Goal: Task Accomplishment & Management: Complete application form

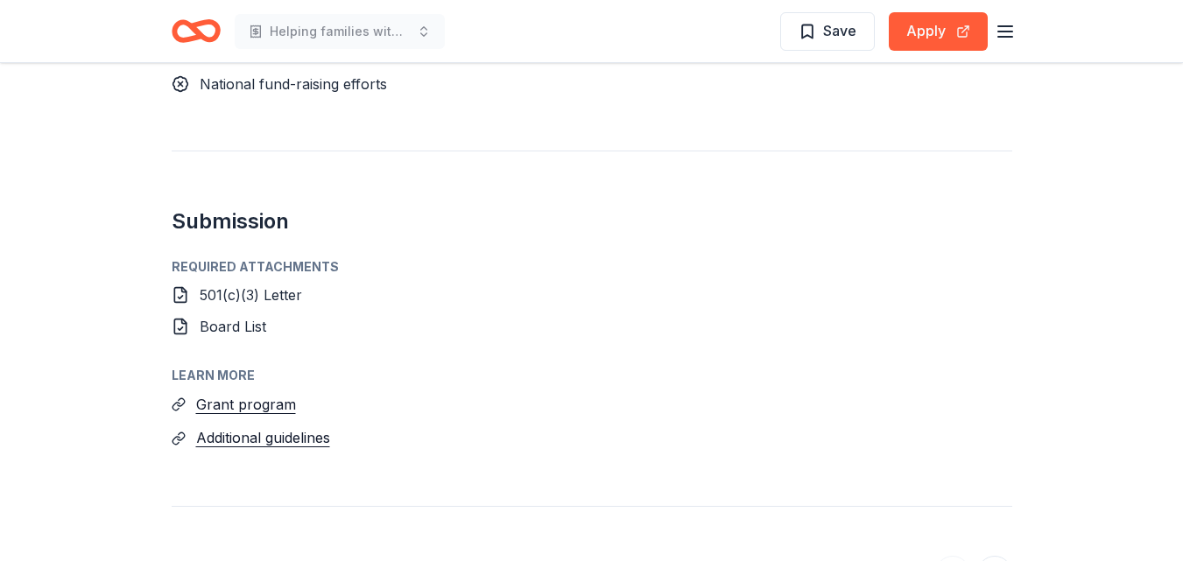
scroll to position [1467, 0]
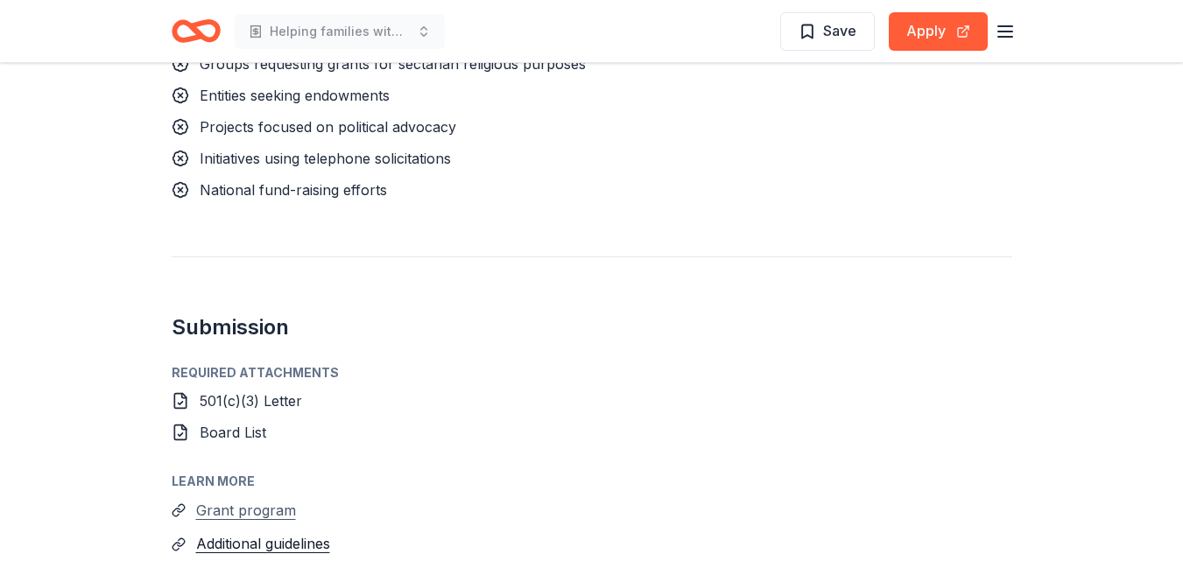
click at [244, 499] on button "Grant program" at bounding box center [246, 510] width 100 height 23
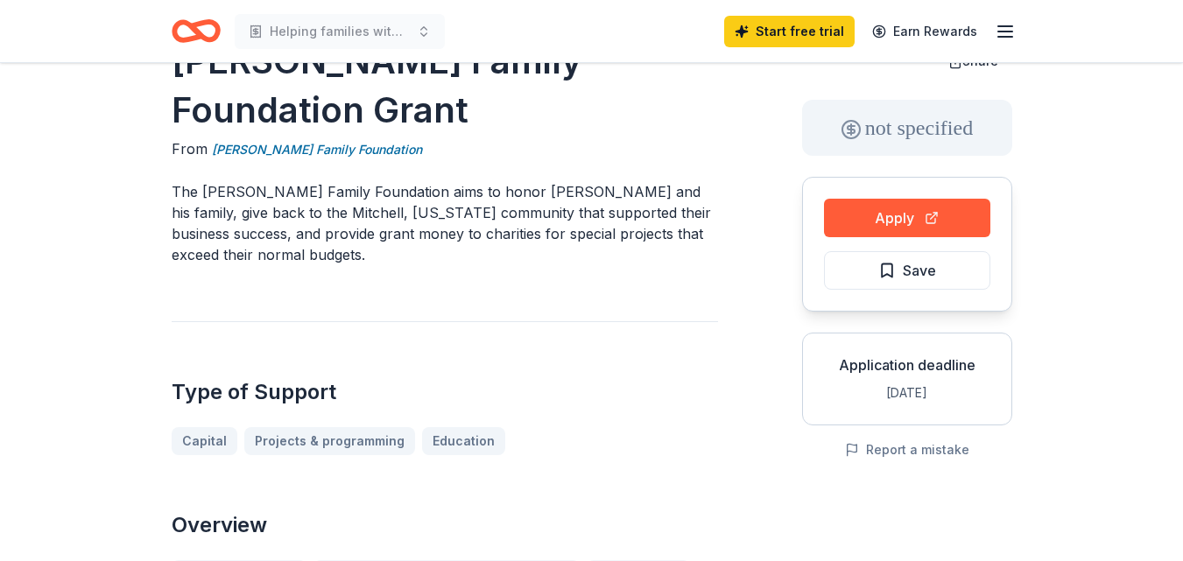
scroll to position [0, 0]
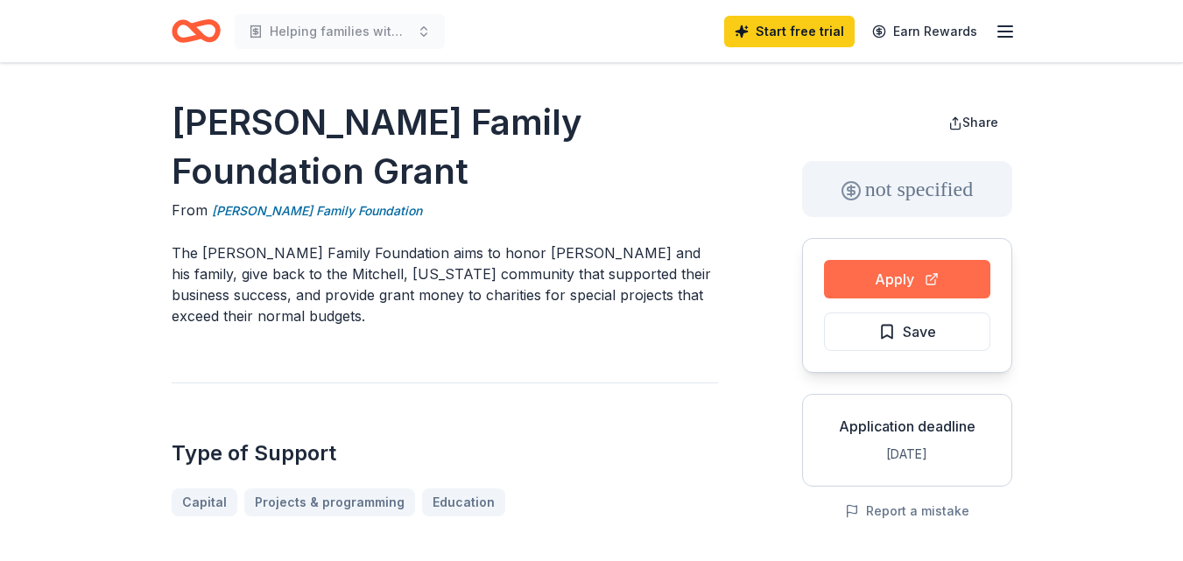
click at [882, 278] on button "Apply" at bounding box center [907, 279] width 166 height 39
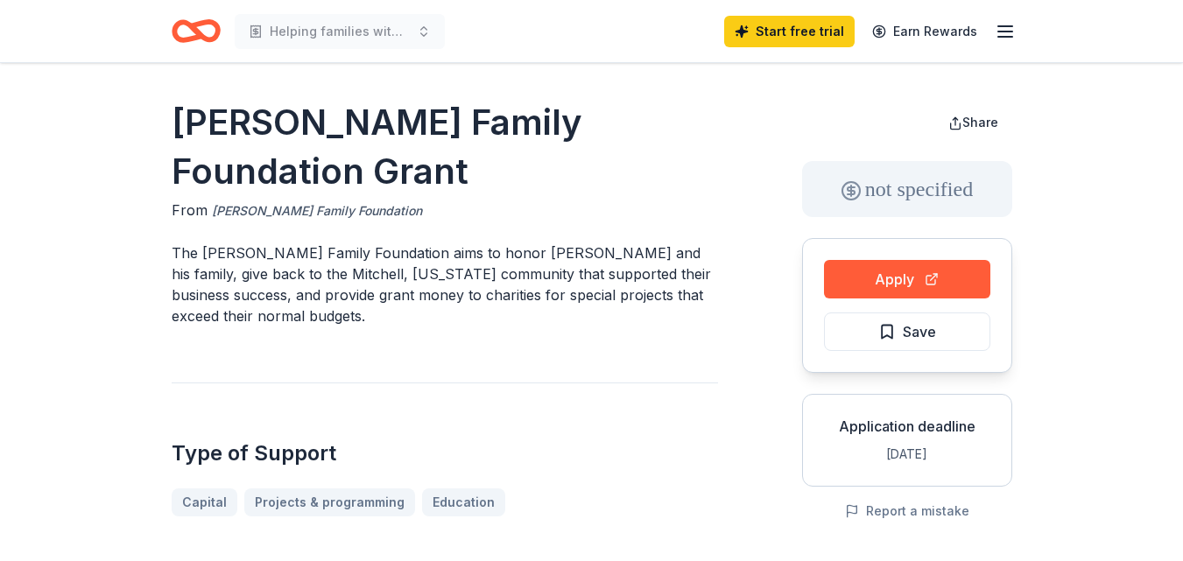
click at [337, 205] on link "Sam F. Weller Family Foundation" at bounding box center [317, 211] width 210 height 21
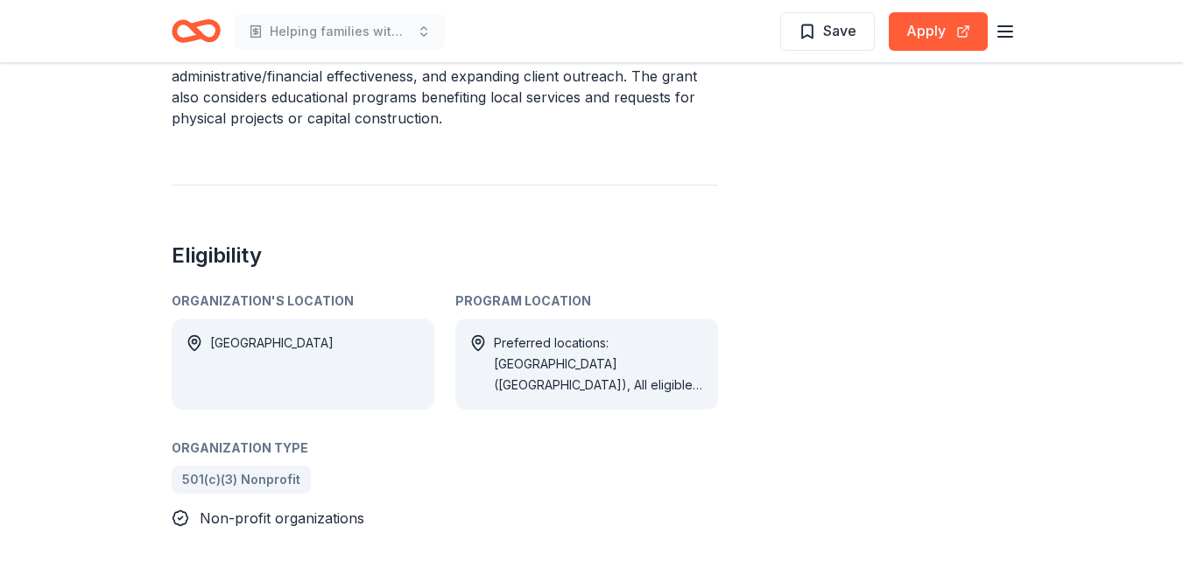
scroll to position [776, 0]
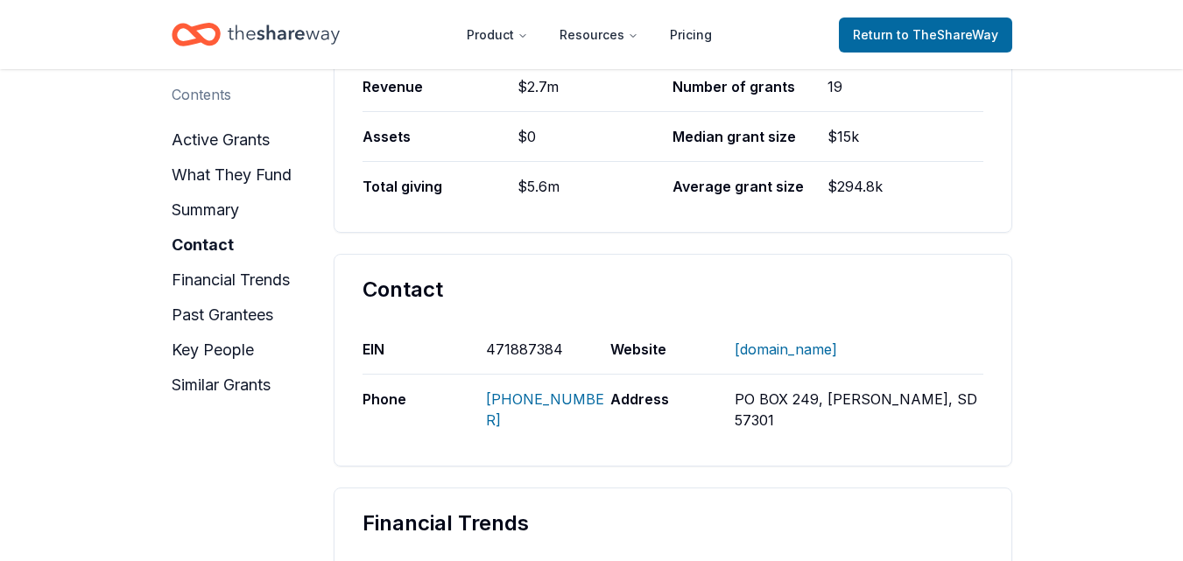
scroll to position [900, 0]
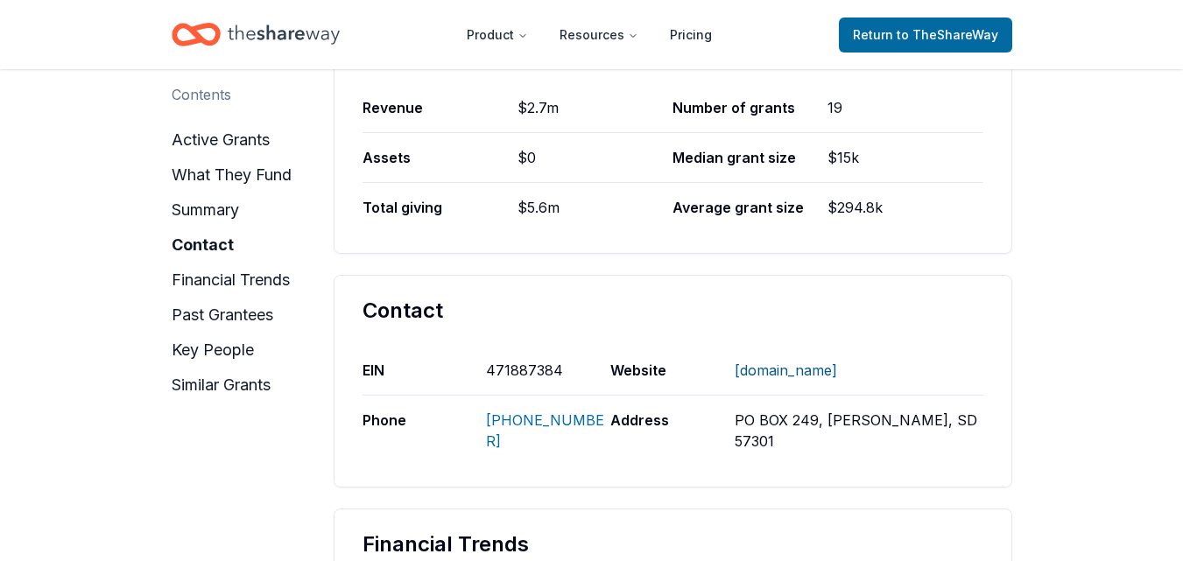
click at [798, 348] on link "WWW.SFWFF.ORG" at bounding box center [786, 371] width 102 height 46
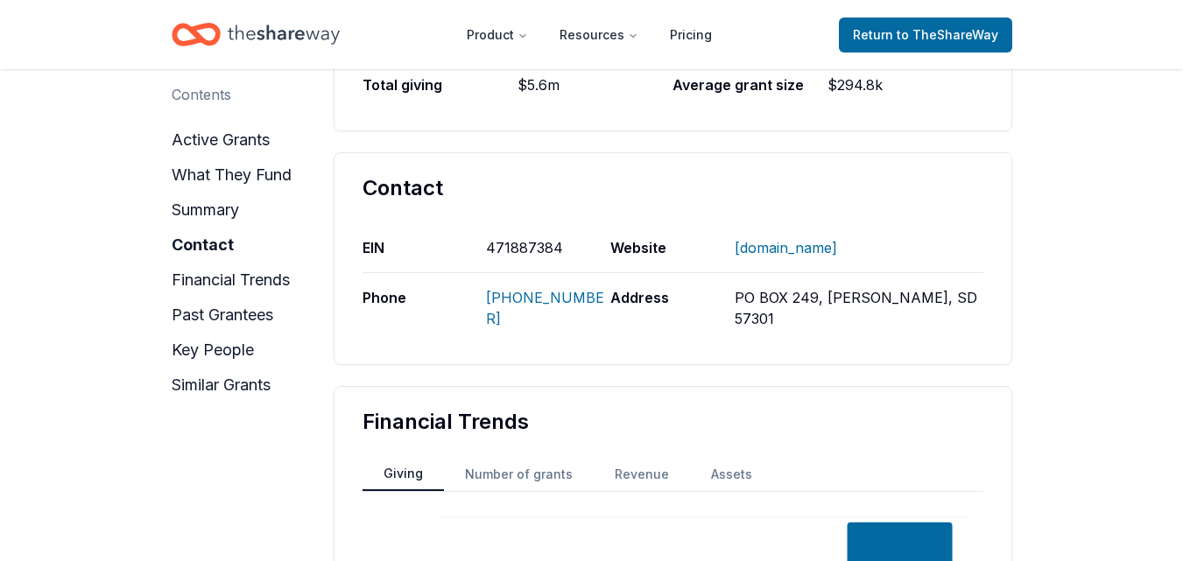
scroll to position [1036, 0]
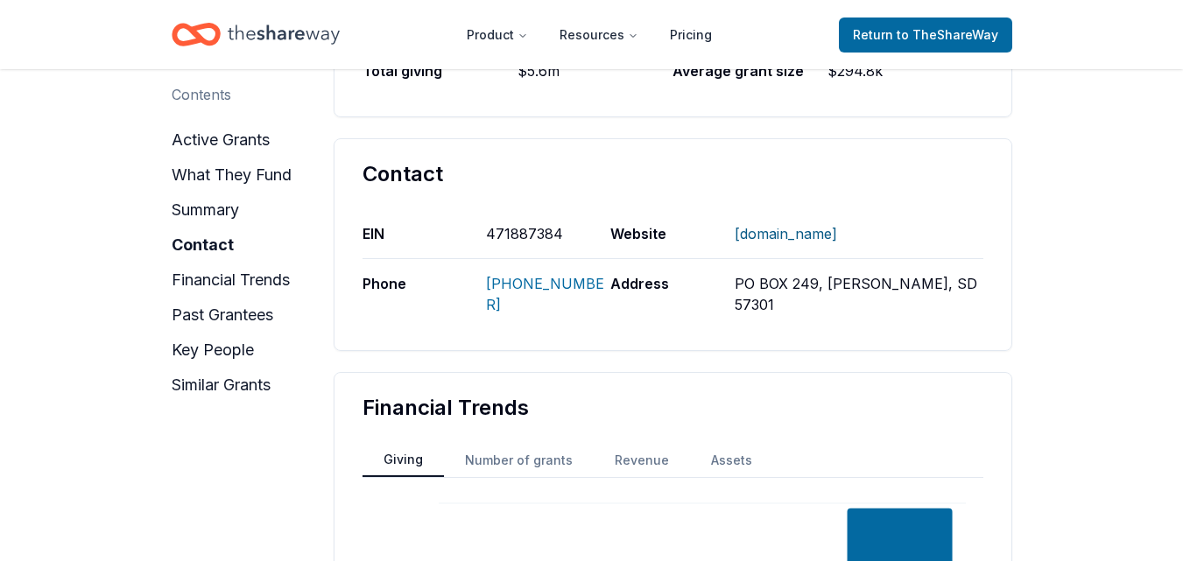
click at [793, 211] on link "WWW.SFWFF.ORG" at bounding box center [786, 234] width 102 height 46
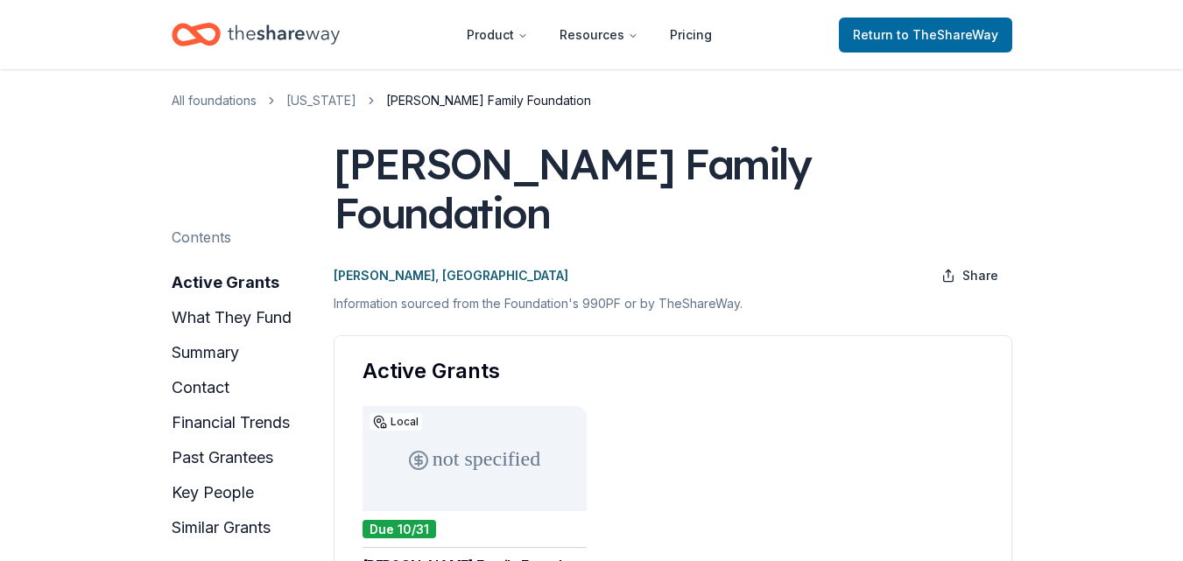
scroll to position [0, 0]
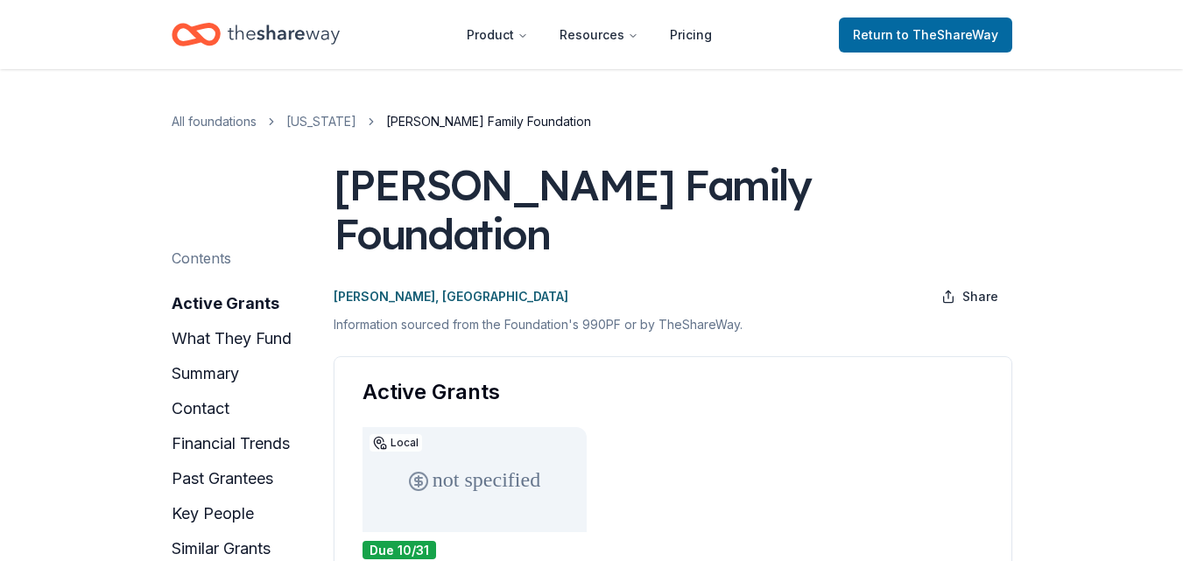
click at [477, 427] on div "not specified" at bounding box center [475, 479] width 224 height 105
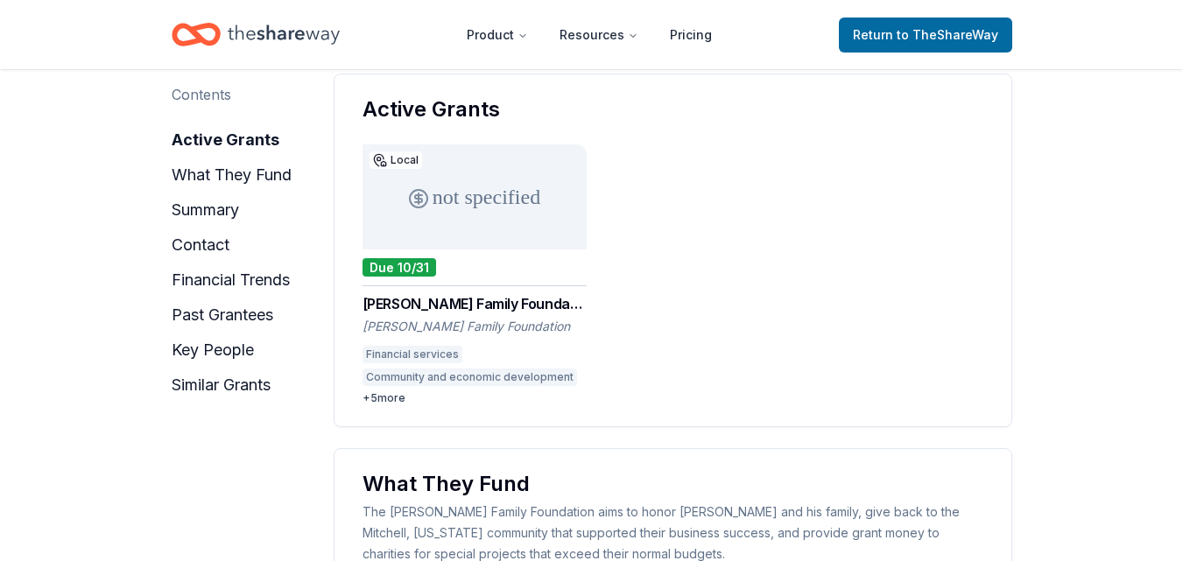
scroll to position [304, 0]
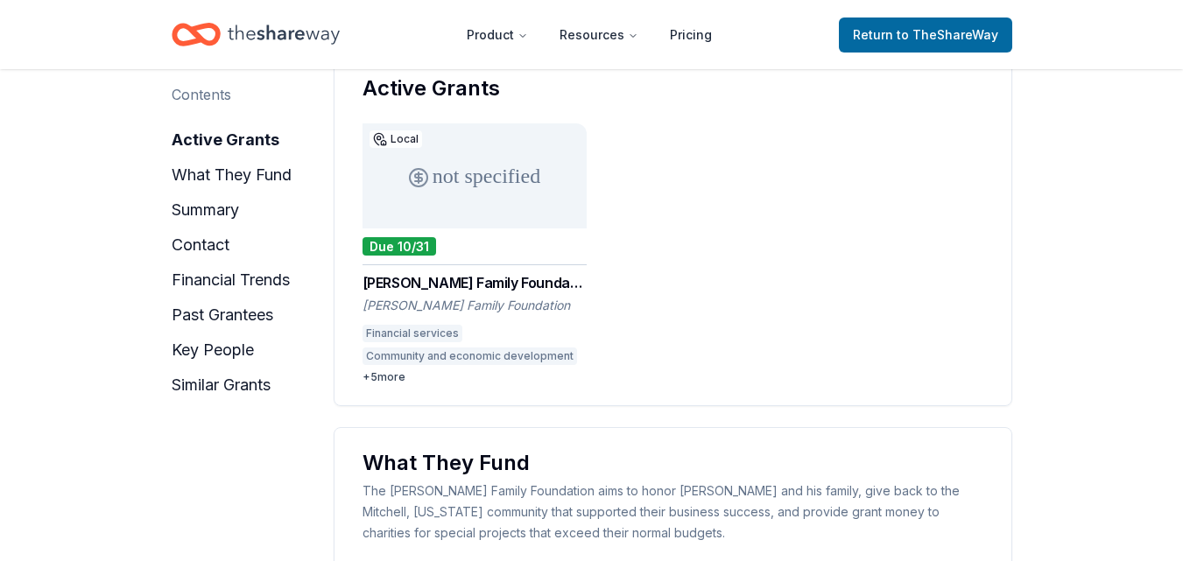
click at [420, 237] on div "Due 10/31" at bounding box center [400, 246] width 74 height 18
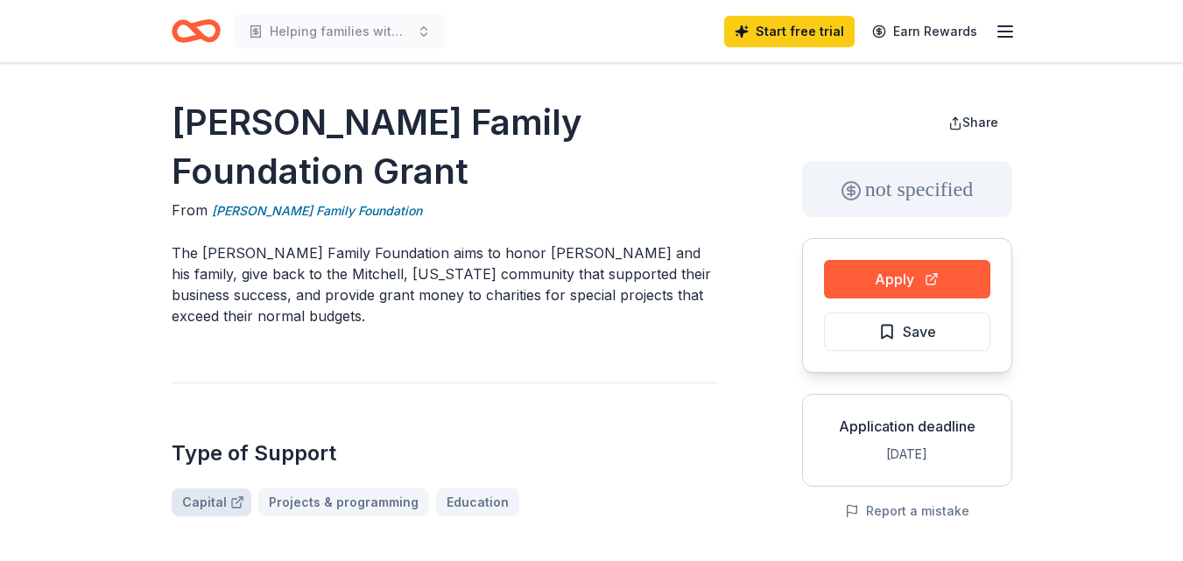
click at [214, 498] on link "Capital" at bounding box center [212, 503] width 80 height 28
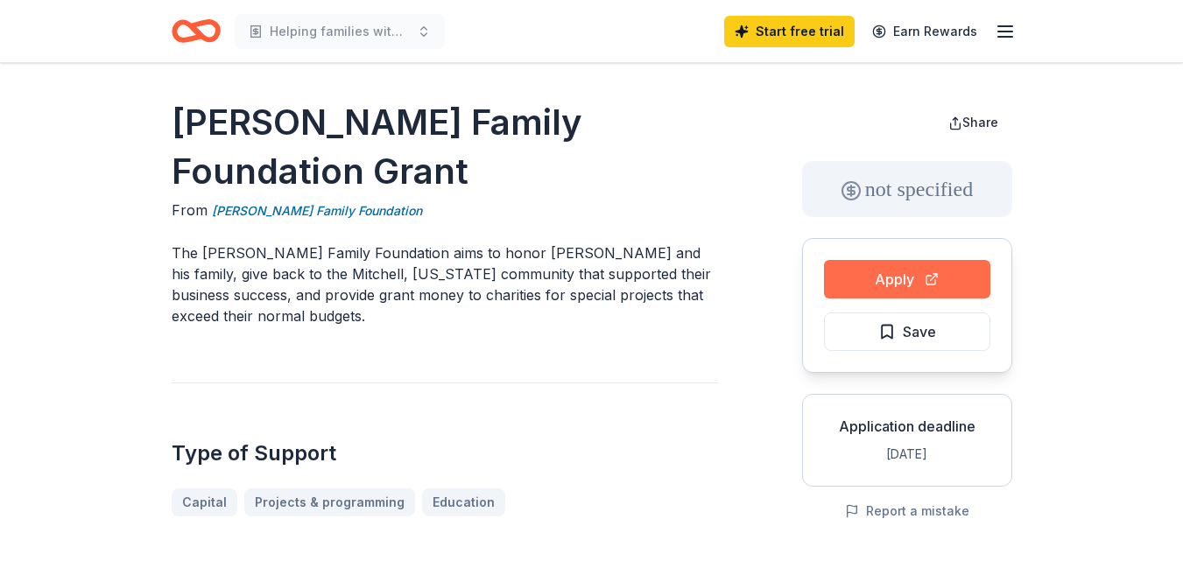
click at [888, 274] on button "Apply" at bounding box center [907, 279] width 166 height 39
click at [888, 272] on button "Apply" at bounding box center [907, 279] width 166 height 39
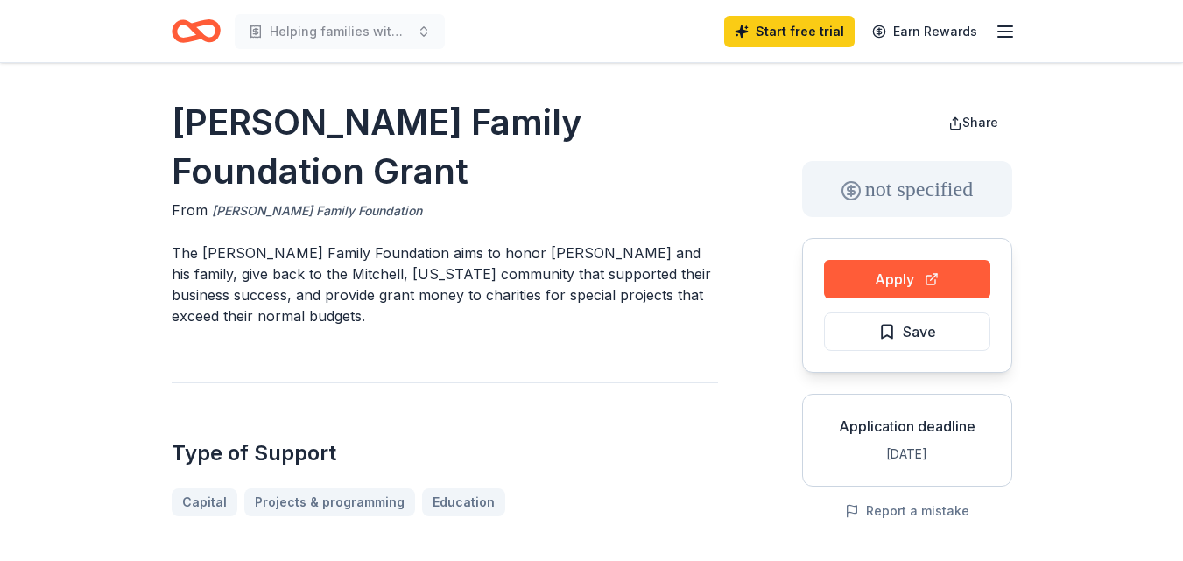
click at [300, 212] on link "[PERSON_NAME] Family Foundation" at bounding box center [317, 211] width 210 height 21
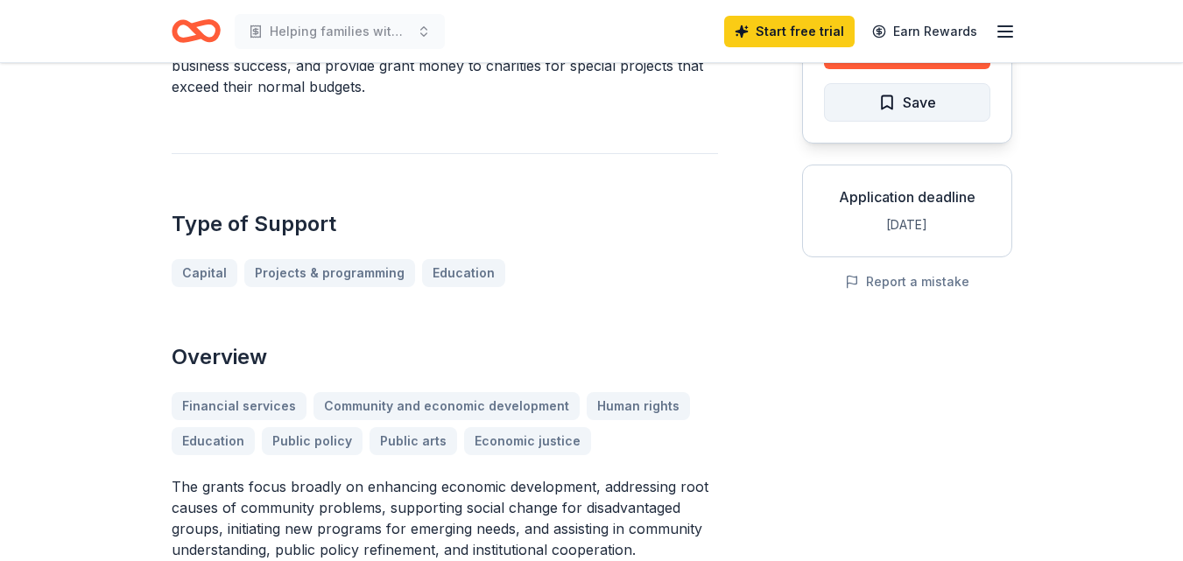
scroll to position [243, 0]
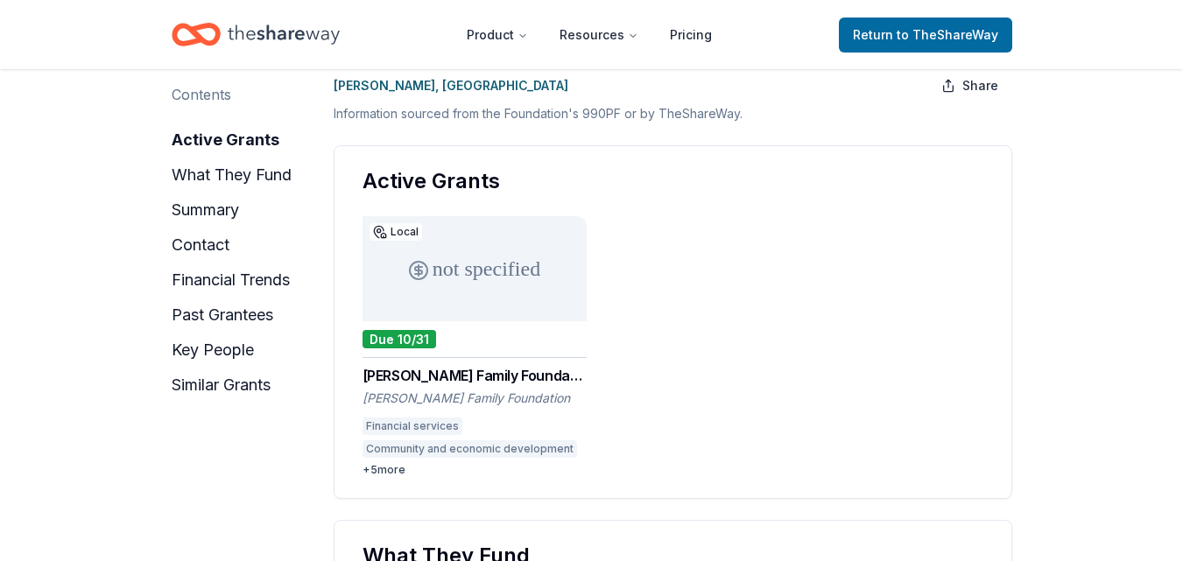
scroll to position [239, 0]
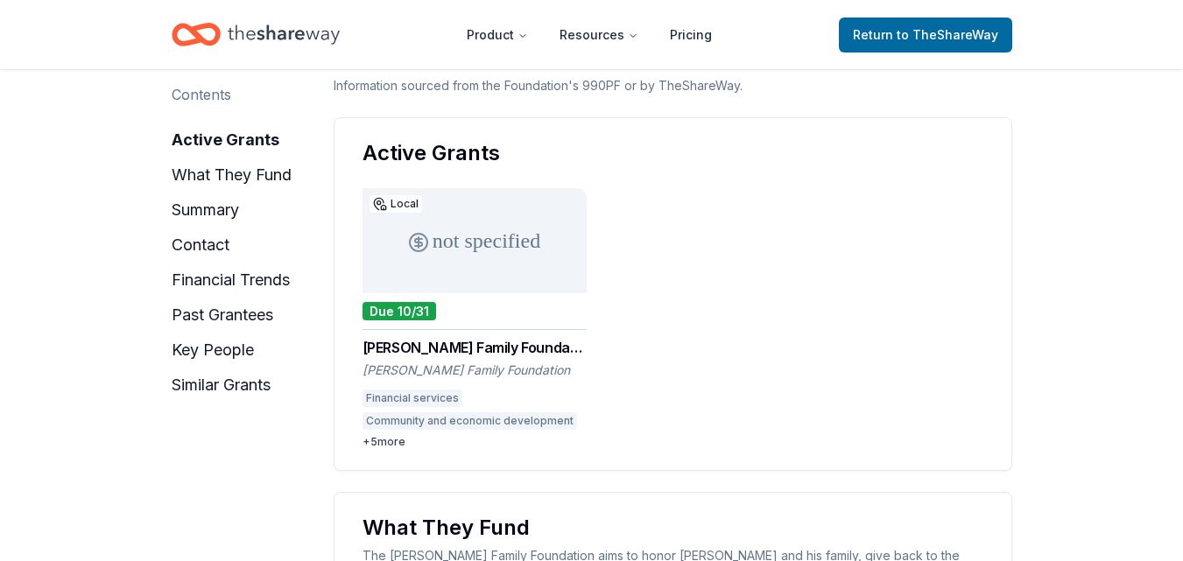
click at [423, 302] on div "Due 10/31" at bounding box center [400, 311] width 74 height 18
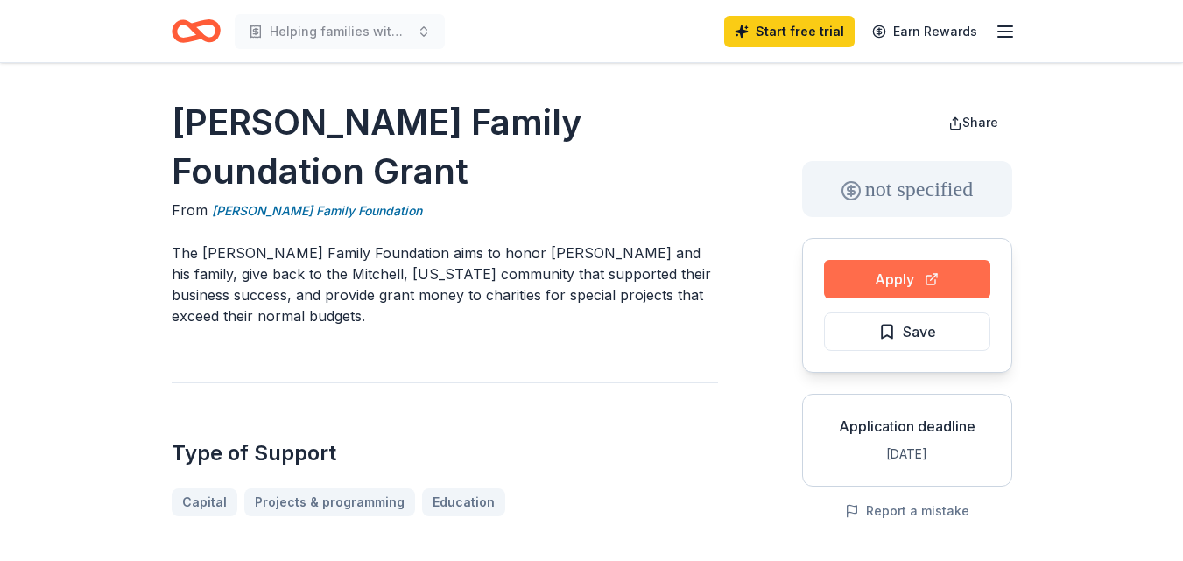
click at [888, 276] on button "Apply" at bounding box center [907, 279] width 166 height 39
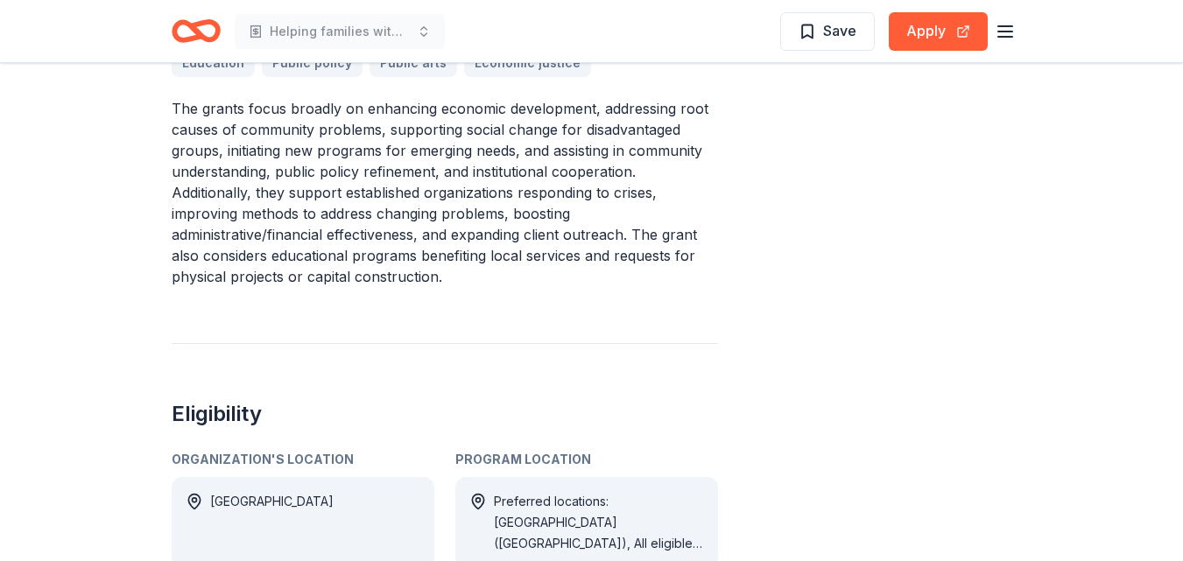
scroll to position [484, 0]
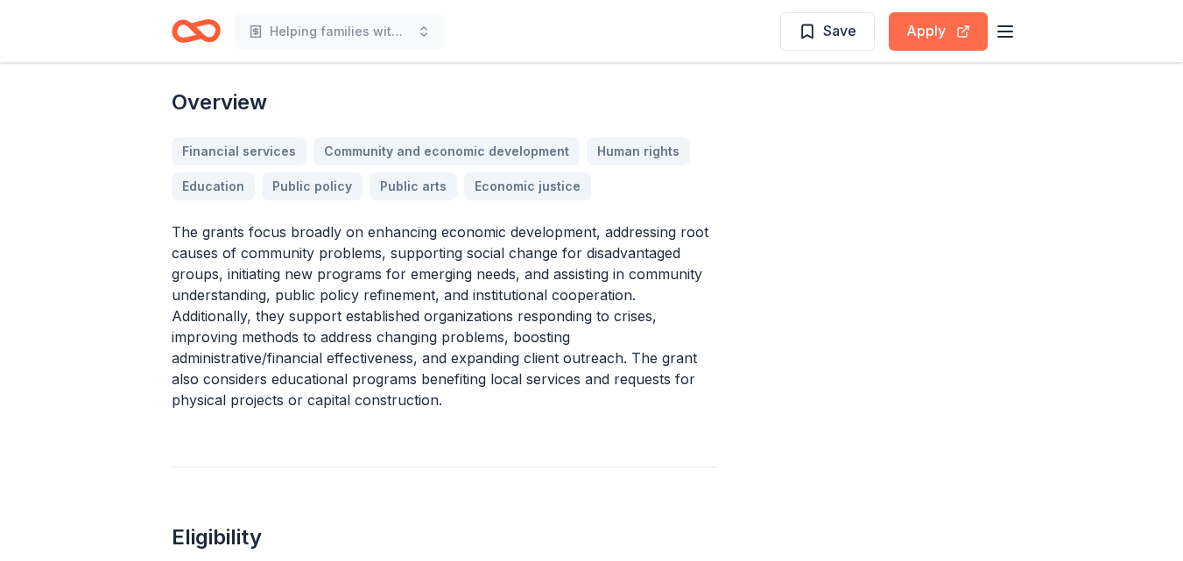
click at [920, 31] on button "Apply" at bounding box center [938, 31] width 99 height 39
